Goal: Check status: Check status

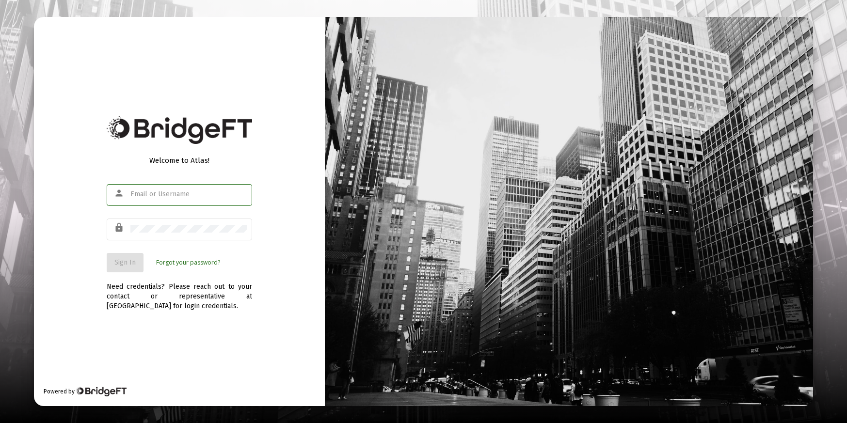
type input "[PERSON_NAME][EMAIL_ADDRESS][PERSON_NAME][DOMAIN_NAME]"
click at [134, 263] on span "Sign In" at bounding box center [124, 262] width 21 height 8
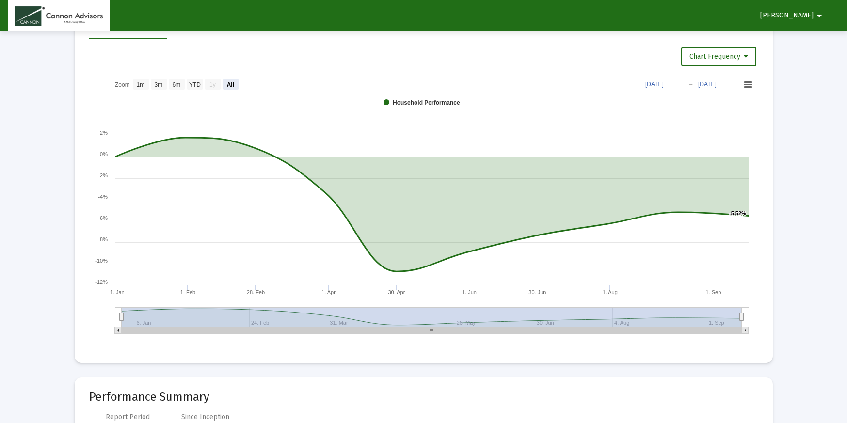
scroll to position [621, 0]
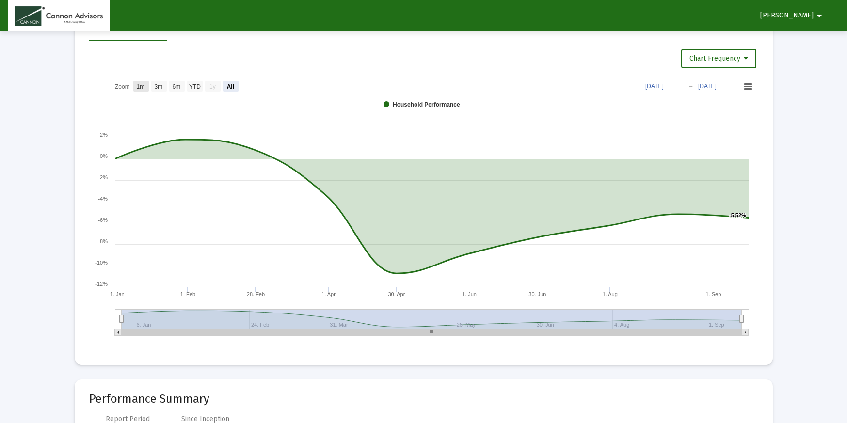
click at [144, 85] on text "1m" at bounding box center [140, 86] width 8 height 7
select select "View 1 month"
type input "[DATE]"
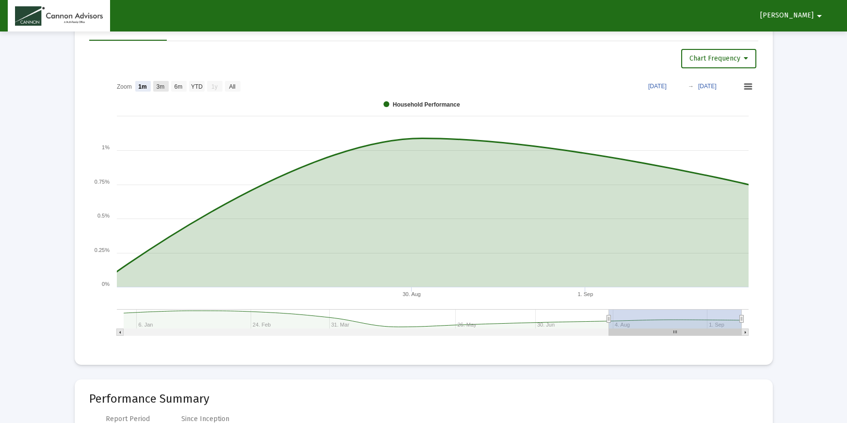
click at [160, 88] on text "3m" at bounding box center [160, 86] width 8 height 7
select select "View 3 months"
type input "[DATE]"
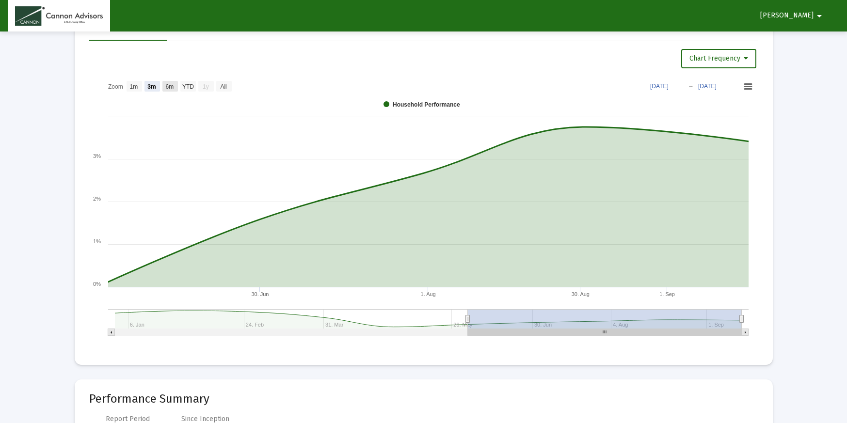
click at [174, 89] on text "6m" at bounding box center [169, 86] width 8 height 7
select select "View 6 months"
type input "[DATE]"
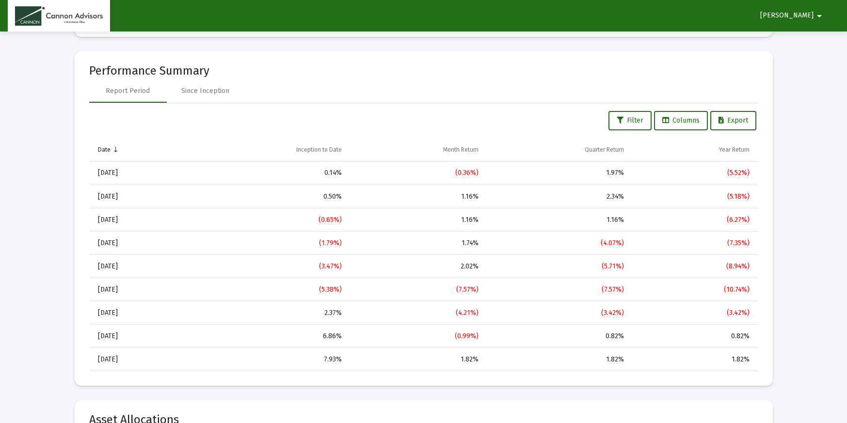
scroll to position [956, 0]
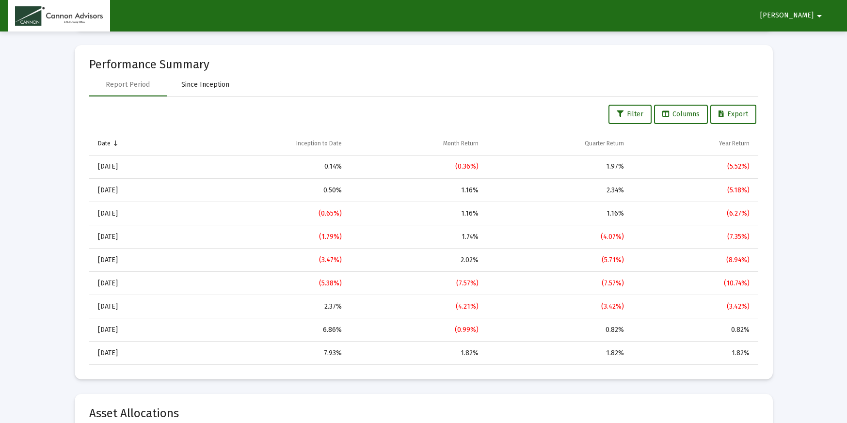
click at [212, 87] on div "Since Inception" at bounding box center [205, 85] width 48 height 10
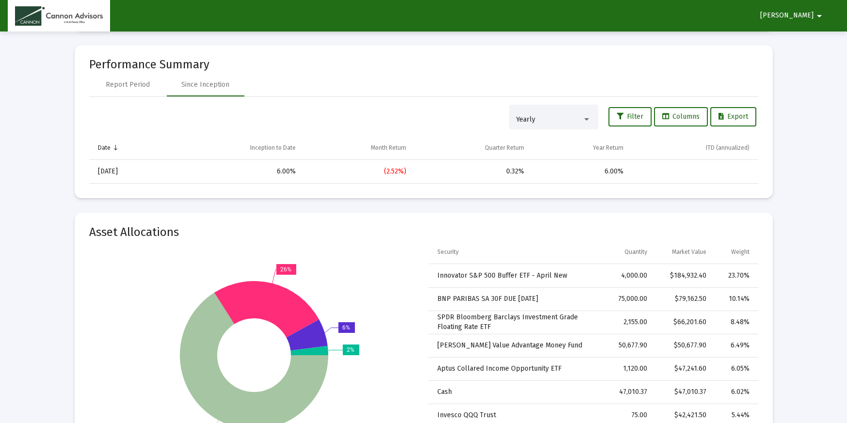
click at [583, 116] on div at bounding box center [586, 120] width 9 height 8
click at [583, 116] on span "Yearly" at bounding box center [551, 120] width 75 height 20
click at [583, 116] on div at bounding box center [586, 120] width 9 height 8
click at [577, 80] on span "Monthly" at bounding box center [551, 79] width 75 height 20
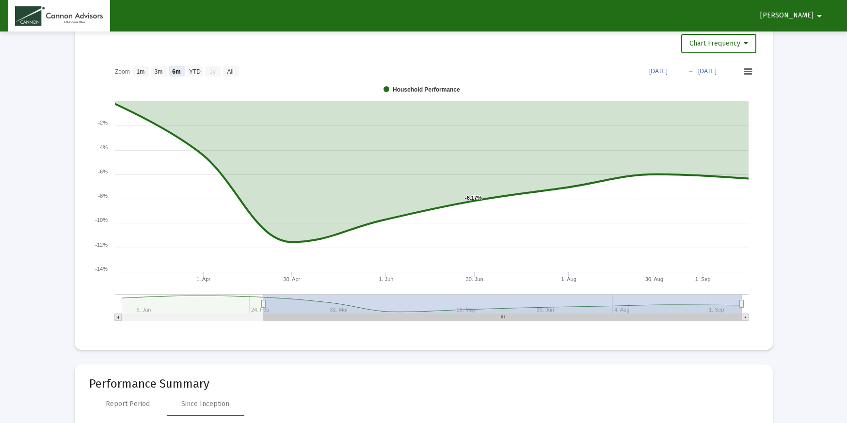
scroll to position [522, 0]
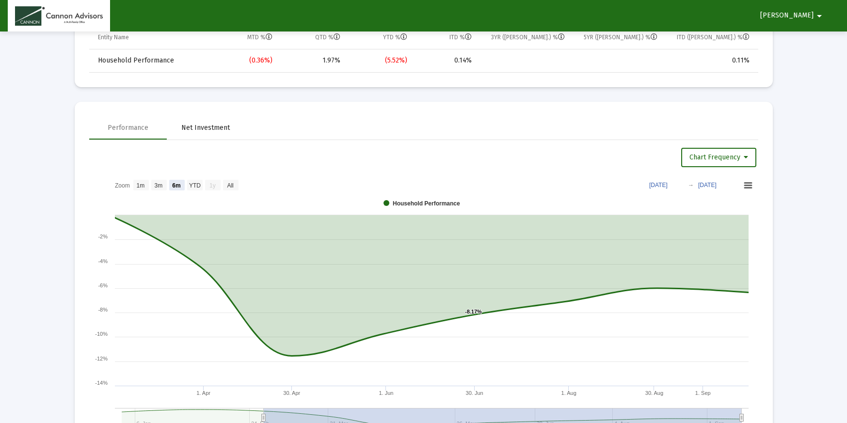
click at [217, 131] on div "Net Investment" at bounding box center [205, 128] width 48 height 10
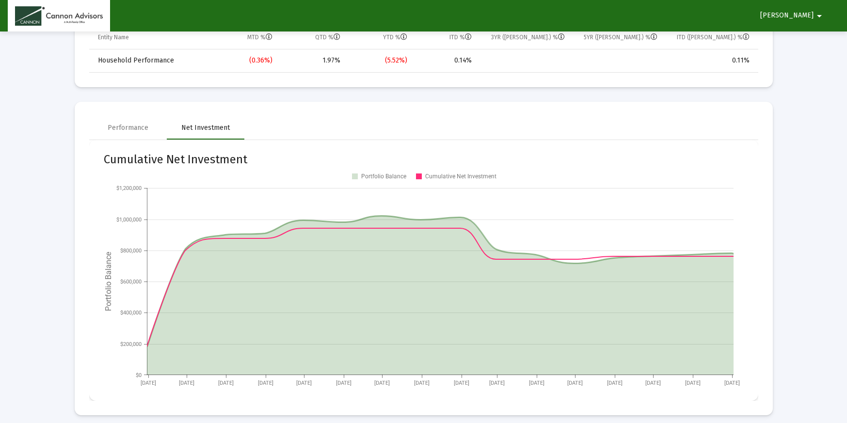
scroll to position [0, 0]
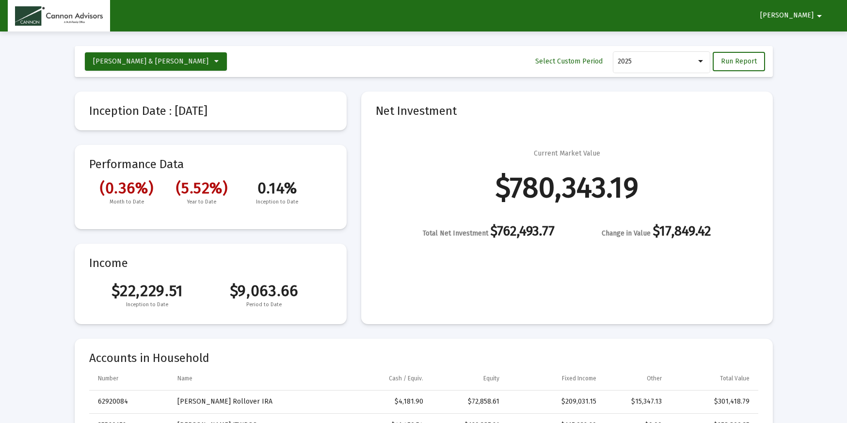
click at [813, 18] on span "[PERSON_NAME]" at bounding box center [786, 16] width 53 height 8
click at [813, 16] on div at bounding box center [423, 211] width 847 height 423
click at [182, 61] on span "[PERSON_NAME] & [PERSON_NAME]" at bounding box center [156, 61] width 126 height 8
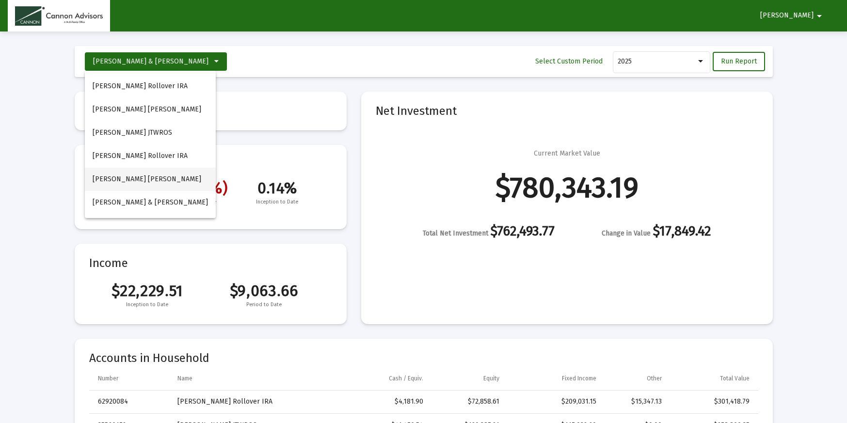
click at [143, 178] on button "[PERSON_NAME] [PERSON_NAME]" at bounding box center [150, 179] width 131 height 23
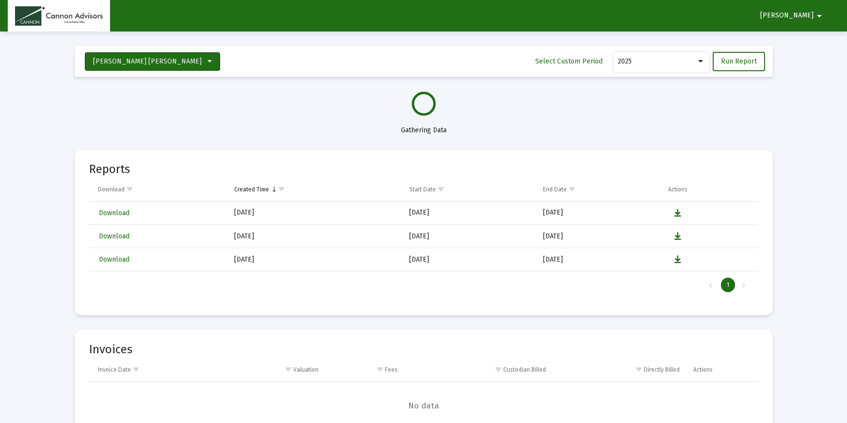
select select "View all"
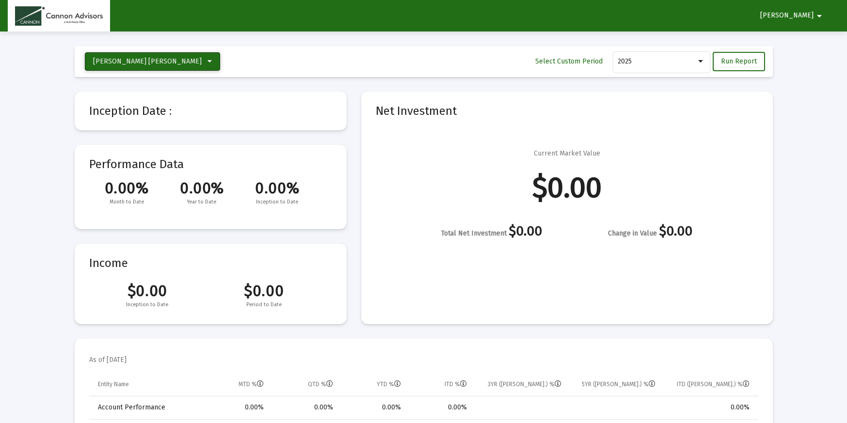
click at [183, 64] on button "[PERSON_NAME] [PERSON_NAME]" at bounding box center [152, 61] width 135 height 18
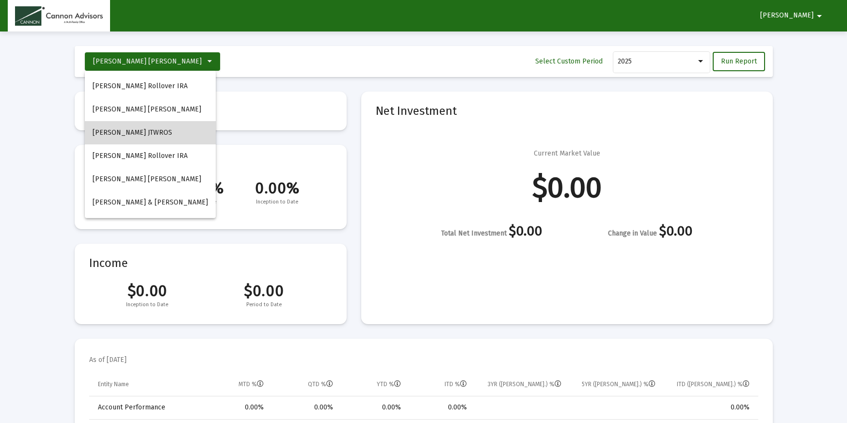
click at [161, 137] on button "[PERSON_NAME] JTWROS" at bounding box center [150, 132] width 131 height 23
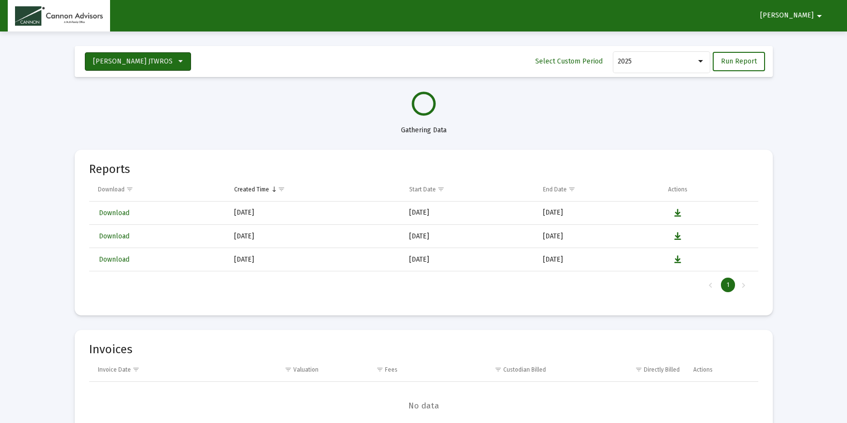
select select "View all"
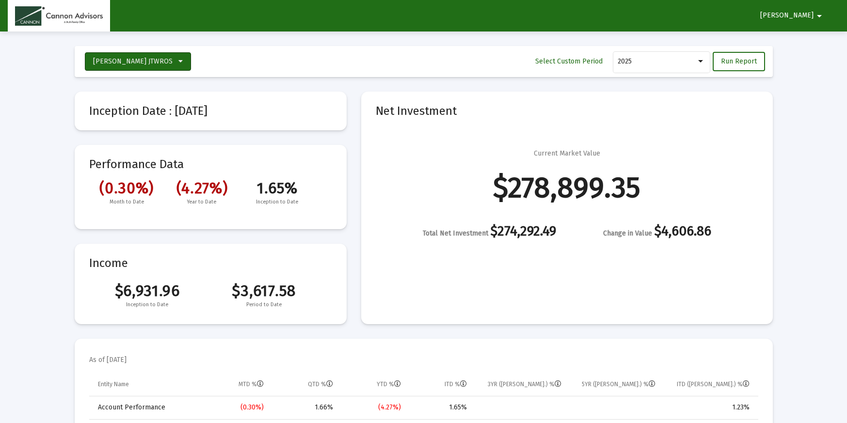
scroll to position [931, 0]
click at [180, 60] on button "[PERSON_NAME] JTWROS" at bounding box center [138, 61] width 106 height 18
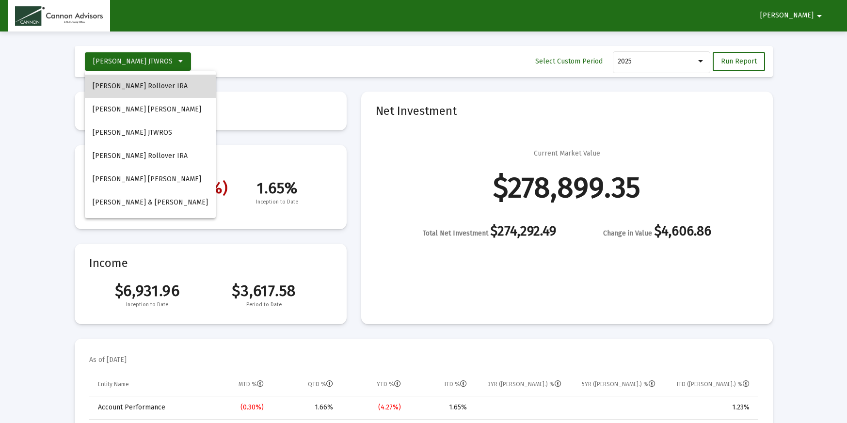
click at [175, 84] on button "[PERSON_NAME] Rollover IRA" at bounding box center [150, 86] width 131 height 23
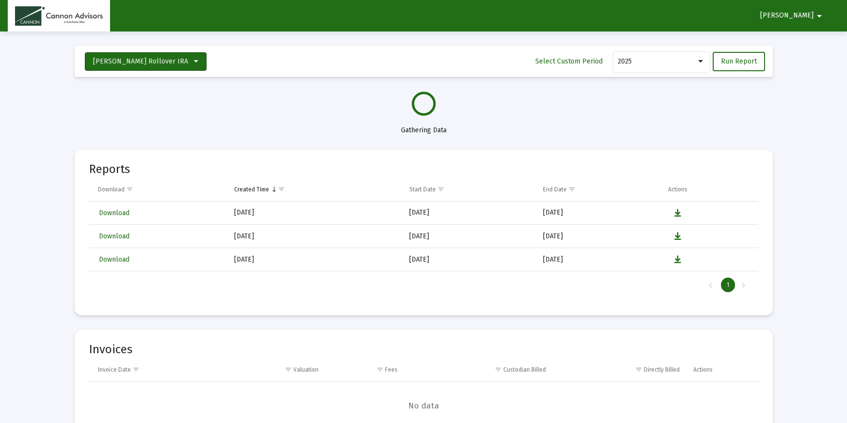
select select "View all"
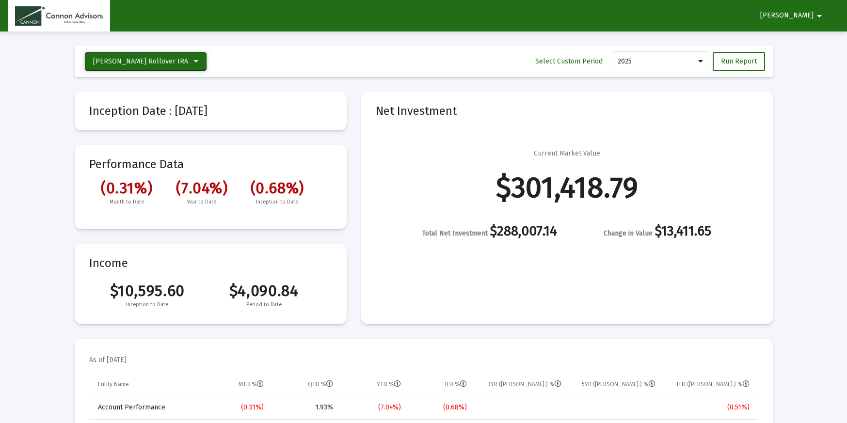
click at [194, 60] on icon at bounding box center [196, 61] width 4 height 7
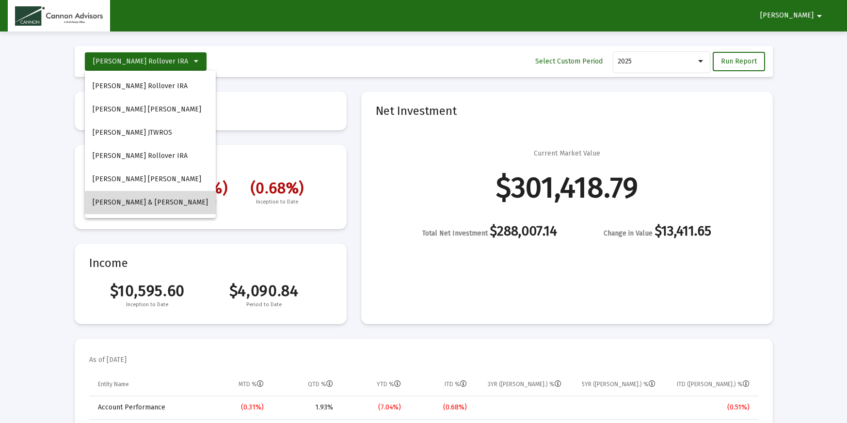
click at [163, 198] on button "[PERSON_NAME] & [PERSON_NAME]" at bounding box center [150, 202] width 131 height 23
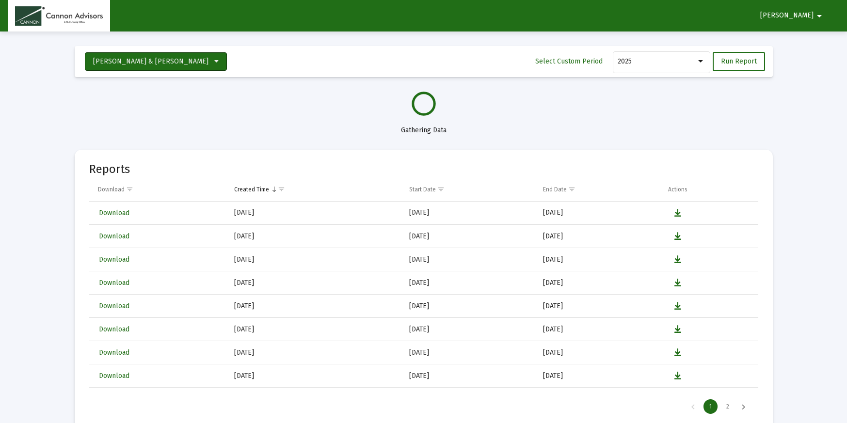
select select "View all"
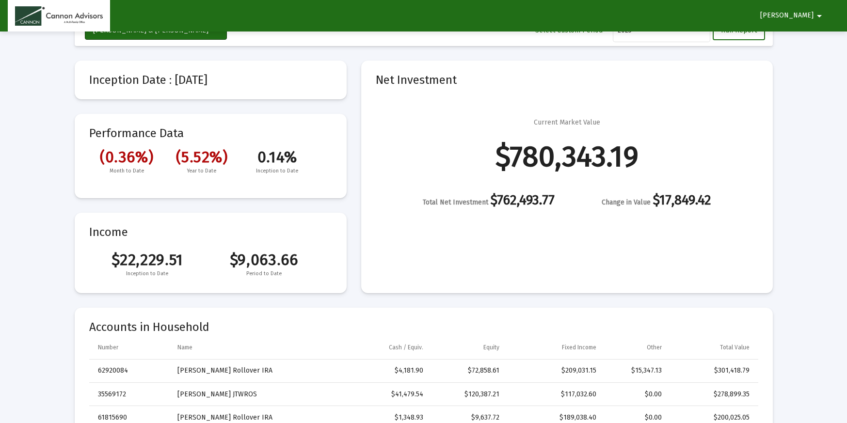
scroll to position [0, 0]
